Goal: Task Accomplishment & Management: Complete application form

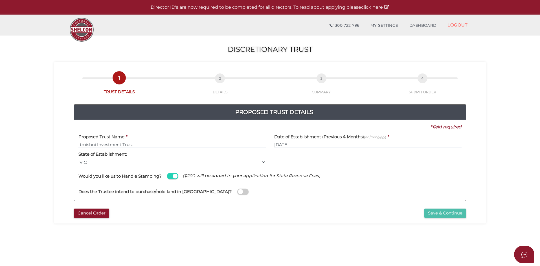
click at [430, 214] on button "Save & Continue" at bounding box center [445, 213] width 42 height 9
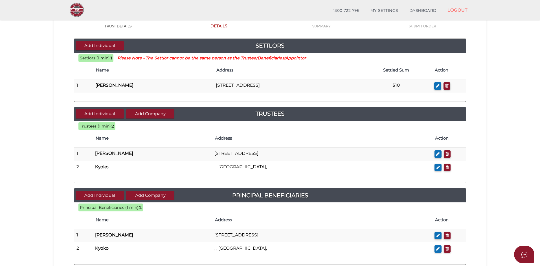
scroll to position [47, 0]
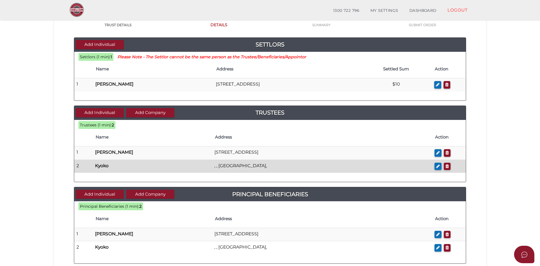
click at [134, 164] on p "Kyoko" at bounding box center [152, 166] width 115 height 6
click at [439, 166] on icon "button" at bounding box center [438, 166] width 4 height 4
checkbox input "true"
type input "Kyoko"
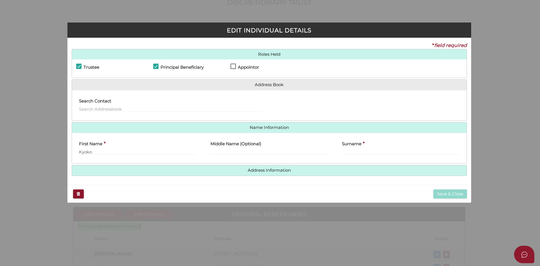
scroll to position [0, 0]
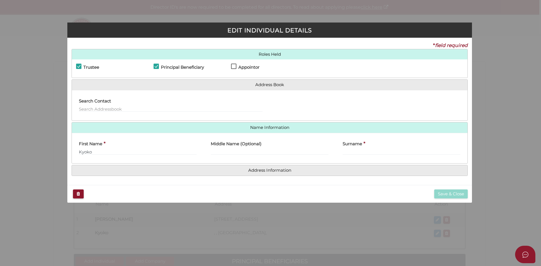
click at [366, 147] on div "Surname *" at bounding box center [402, 147] width 118 height 18
click at [363, 150] on input "text" at bounding box center [402, 152] width 118 height 6
type input "Baldock"
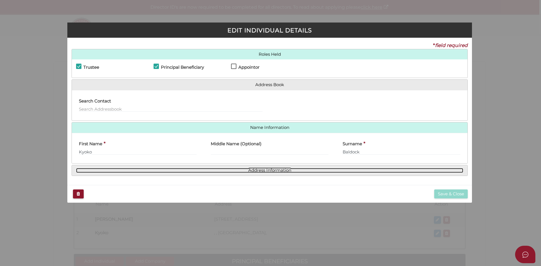
click at [284, 169] on link "Address Information" at bounding box center [269, 170] width 387 height 5
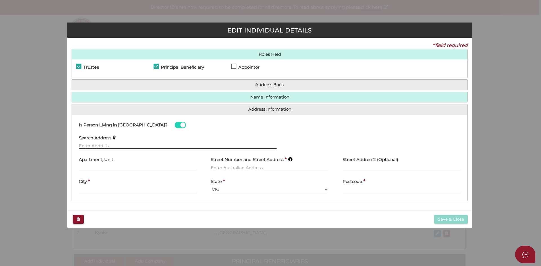
click at [113, 145] on input "text" at bounding box center [178, 146] width 198 height 6
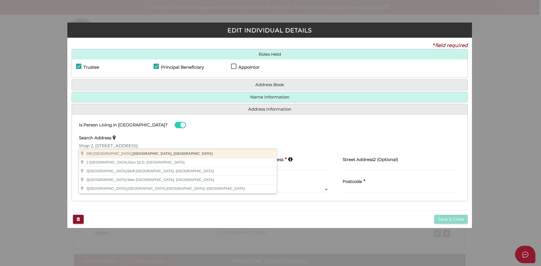
type input "290 Boundary Street, Spring Hill QLD, Australia"
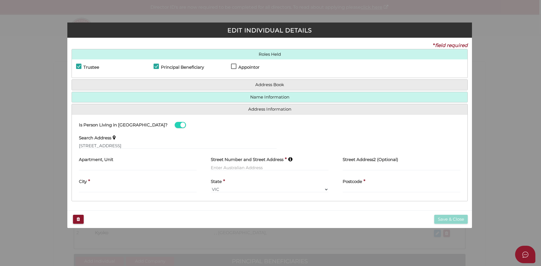
type input "290 Boundary Street"
type input "Spring Hill"
select select "QLD"
type input "4000"
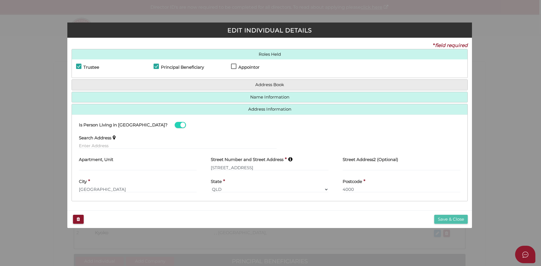
click at [440, 217] on button "Save & Close" at bounding box center [451, 219] width 34 height 9
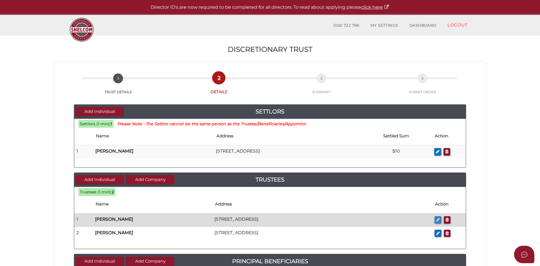
click at [439, 219] on icon "button" at bounding box center [438, 220] width 4 height 4
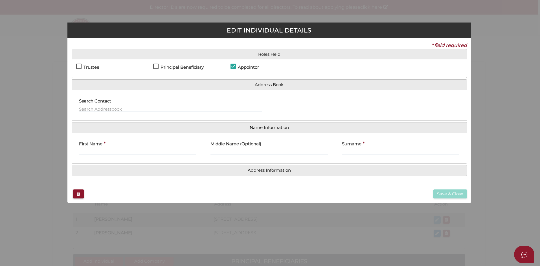
checkbox input "true"
type input "Mal"
type input "Baldock"
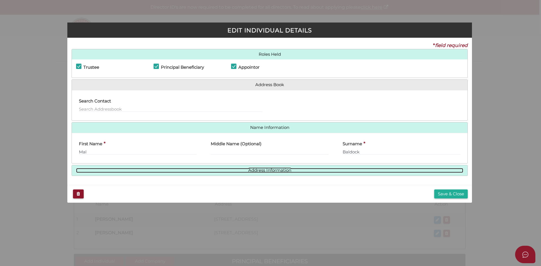
click at [265, 169] on link "Address Information" at bounding box center [269, 170] width 387 height 5
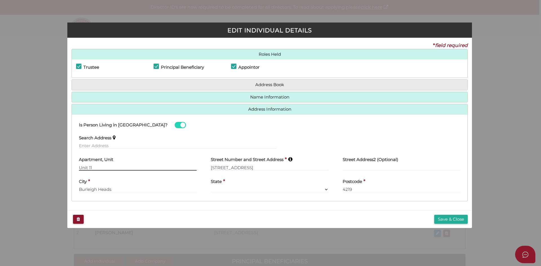
drag, startPoint x: 98, startPoint y: 167, endPoint x: 65, endPoint y: 164, distance: 32.9
click at [65, 164] on div "EDIT INDIVIDUAL DETAILS * field required Roles Held Settlor Trustee Principal B…" at bounding box center [270, 133] width 541 height 266
type input "Shop 2, 290 Boundary Street"
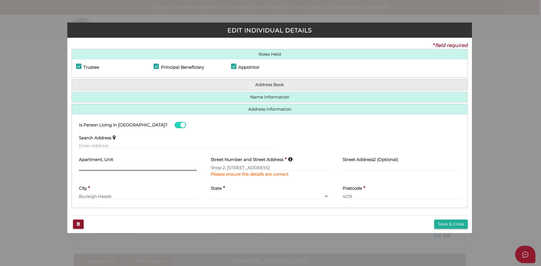
click at [85, 167] on input "text" at bounding box center [138, 168] width 118 height 6
type input "Shop 2"
type input "290 Boundary Street"
drag, startPoint x: 116, startPoint y: 197, endPoint x: 78, endPoint y: 195, distance: 38.7
click at [78, 195] on div "City * Burleigh Heads" at bounding box center [138, 193] width 132 height 22
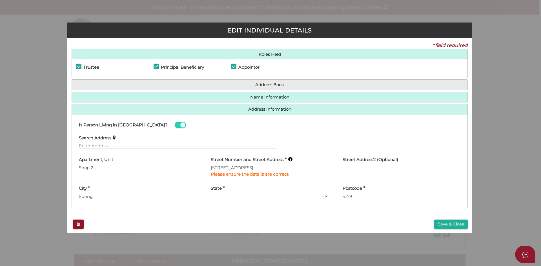
type input "Spring"
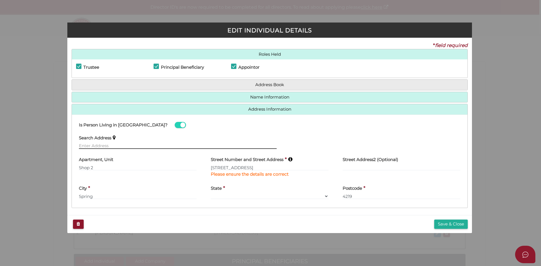
click at [89, 147] on input "text" at bounding box center [178, 146] width 198 height 6
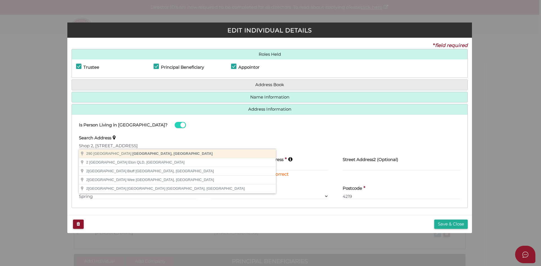
type input "290 Boundary Street, Spring Hill QLD, Australia"
type input "290 Boundary Street"
type input "Spring Hill"
select select "QLD"
type input "4000"
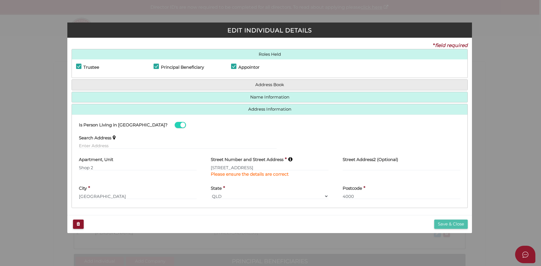
click at [444, 223] on button "Save & Close" at bounding box center [451, 224] width 34 height 9
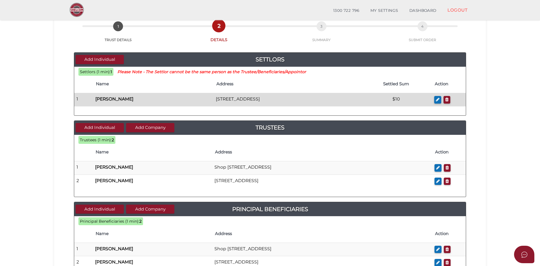
scroll to position [47, 0]
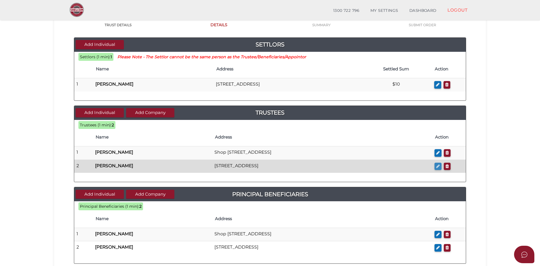
click at [437, 167] on icon "button" at bounding box center [438, 166] width 4 height 4
checkbox input "true"
type input "Kyoko"
type input "Baldock"
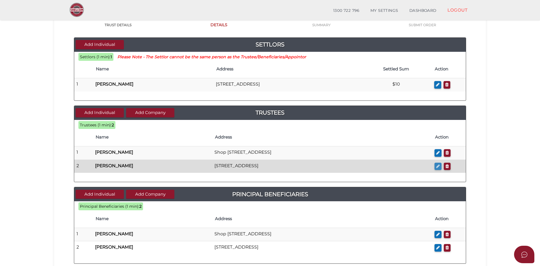
type input "290 Boundary Street"
type input "Spring Hill"
select select
type input "4000"
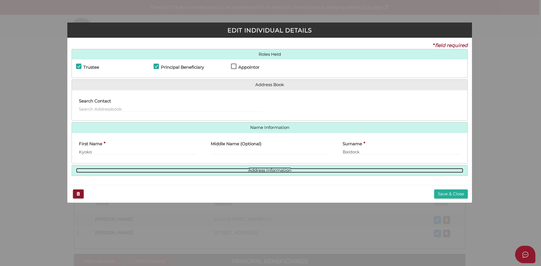
click at [246, 169] on link "Address Information" at bounding box center [269, 170] width 387 height 5
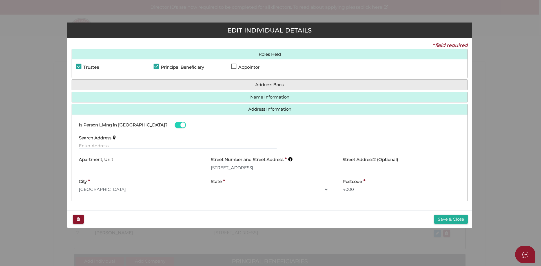
click at [98, 164] on label "Apartment, Unit" at bounding box center [96, 159] width 34 height 12
click at [97, 165] on input "text" at bounding box center [138, 168] width 118 height 6
type input "Shop 2"
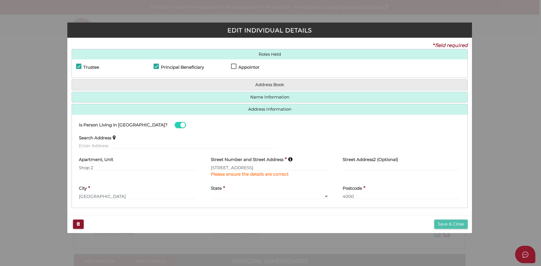
click at [440, 220] on button "Save & Close" at bounding box center [451, 224] width 34 height 9
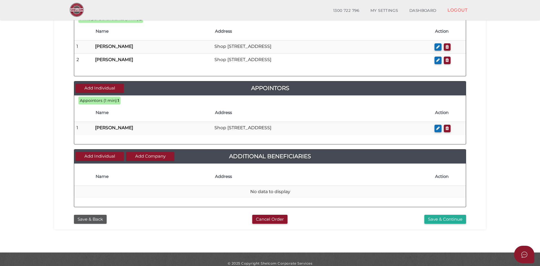
scroll to position [243, 0]
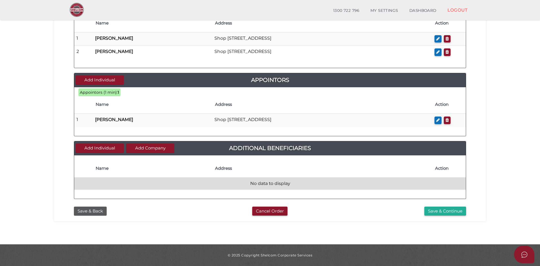
click at [269, 184] on td "No data to display" at bounding box center [269, 184] width 391 height 12
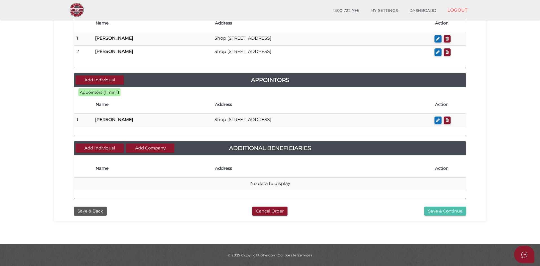
click at [433, 211] on button "Save & Continue" at bounding box center [445, 211] width 42 height 9
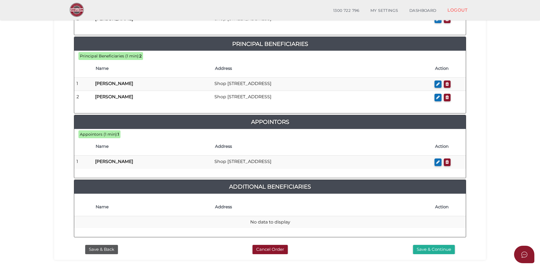
scroll to position [276, 0]
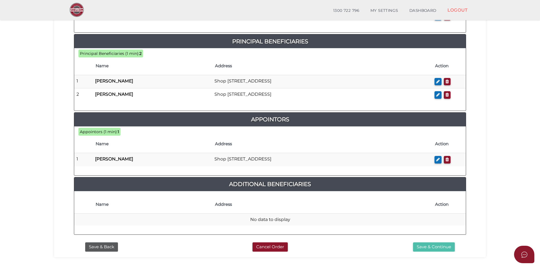
click at [422, 243] on button "Save & Continue" at bounding box center [434, 247] width 42 height 9
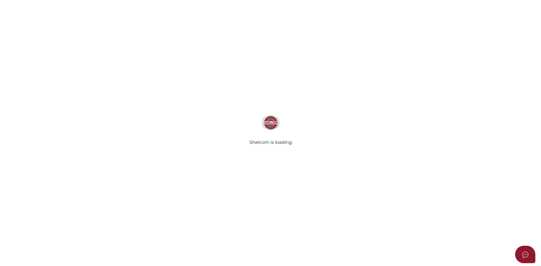
select select "Comb Binding"
radio input "true"
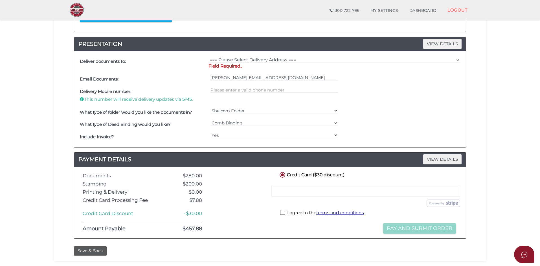
scroll to position [164, 0]
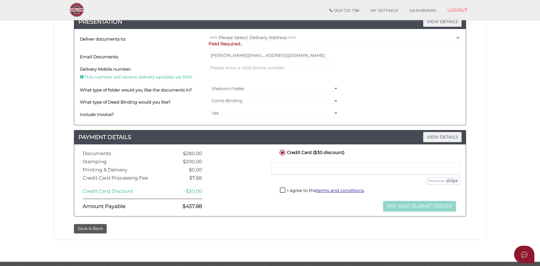
click at [280, 190] on label "I agree to the terms and conditions ." at bounding box center [322, 191] width 85 height 7
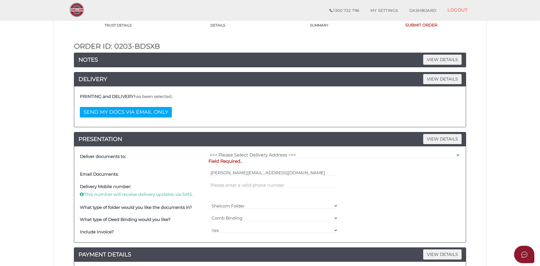
scroll to position [47, 0]
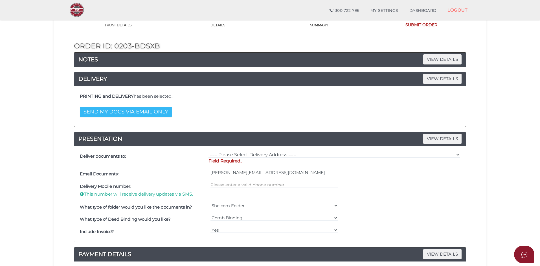
click at [147, 114] on button "SEND MY DOCS VIA EMAIL ONLY" at bounding box center [126, 112] width 92 height 10
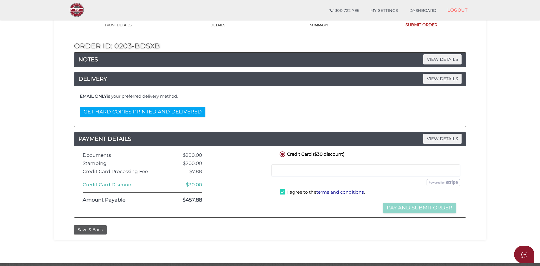
click at [283, 193] on label "I agree to the terms and conditions ." at bounding box center [322, 192] width 85 height 7
checkbox input "true"
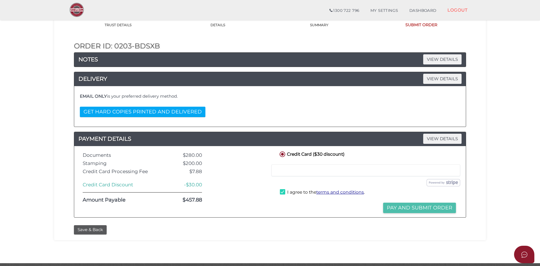
click at [408, 208] on button "Pay and Submit Order" at bounding box center [419, 208] width 73 height 10
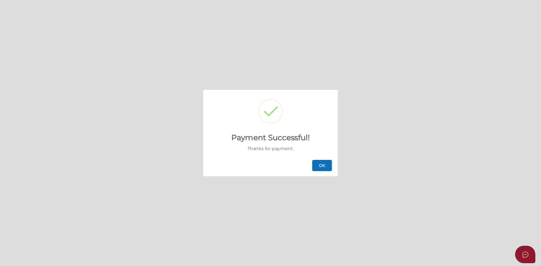
click at [324, 167] on button "OK" at bounding box center [322, 165] width 20 height 11
